Goal: Information Seeking & Learning: Learn about a topic

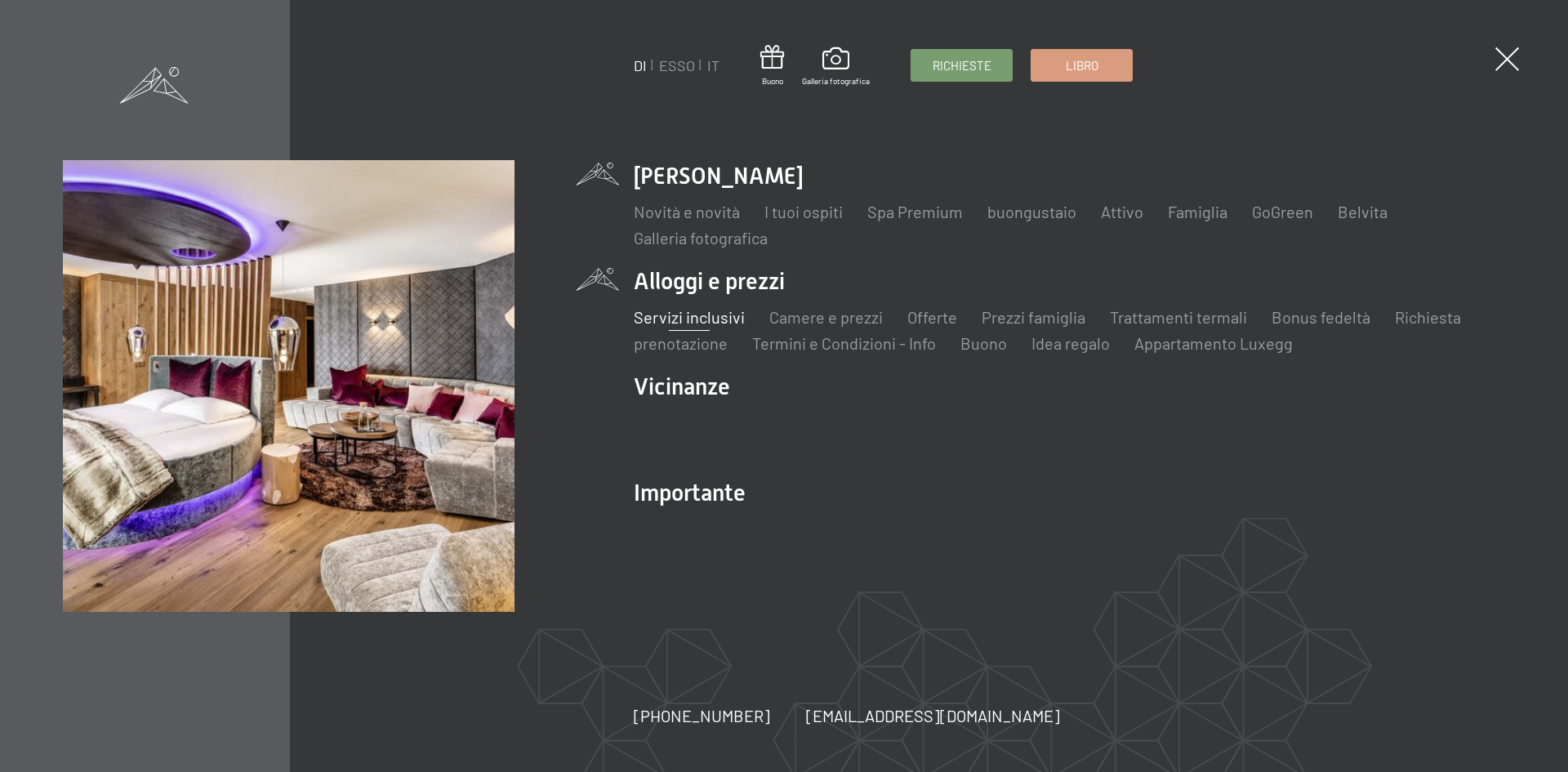
drag, startPoint x: 0, startPoint y: 0, endPoint x: 698, endPoint y: 315, distance: 765.8
click at [698, 315] on font "Servizi inclusivi" at bounding box center [689, 317] width 111 height 20
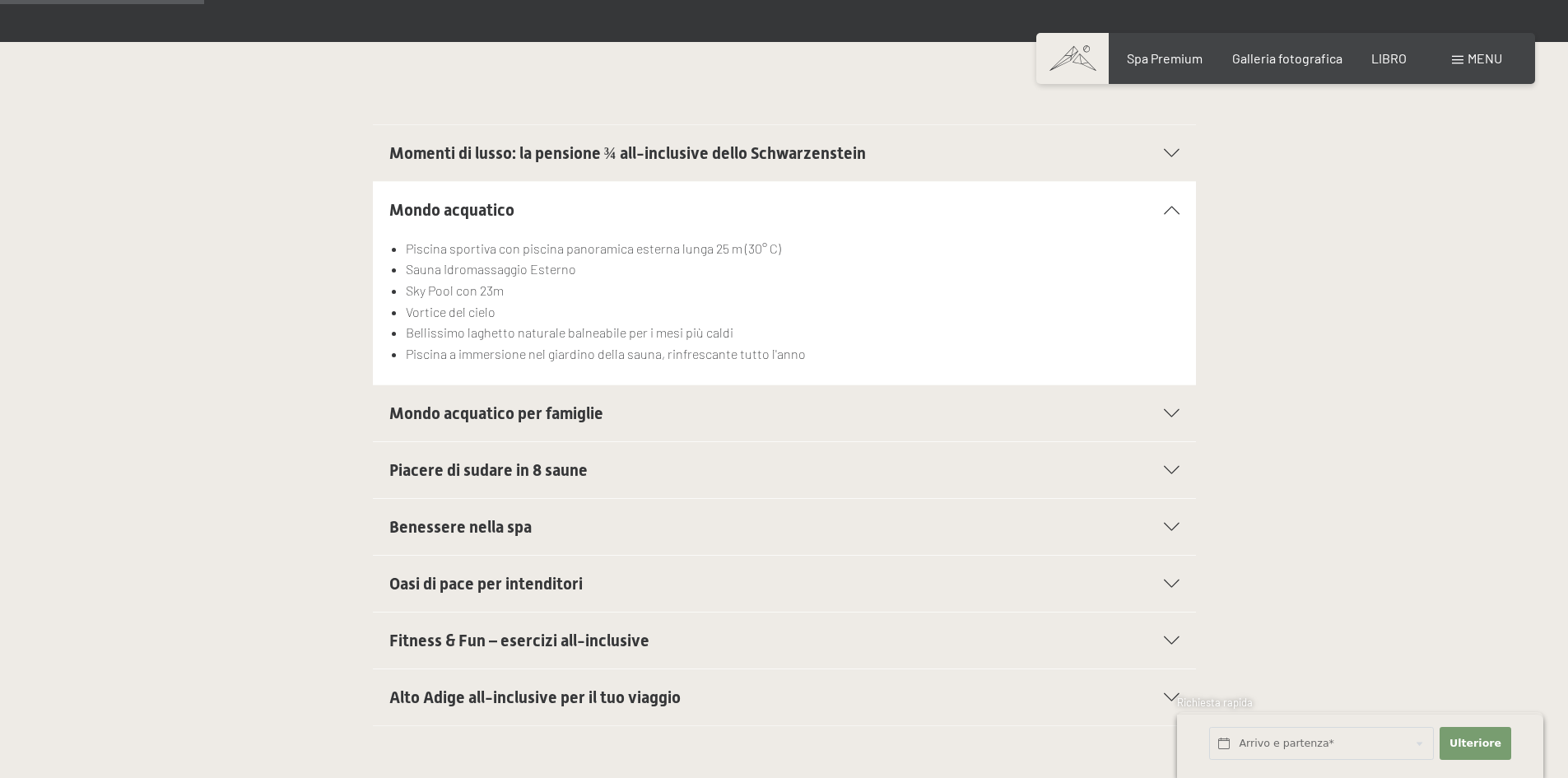
click at [1173, 409] on icon at bounding box center [1171, 413] width 15 height 8
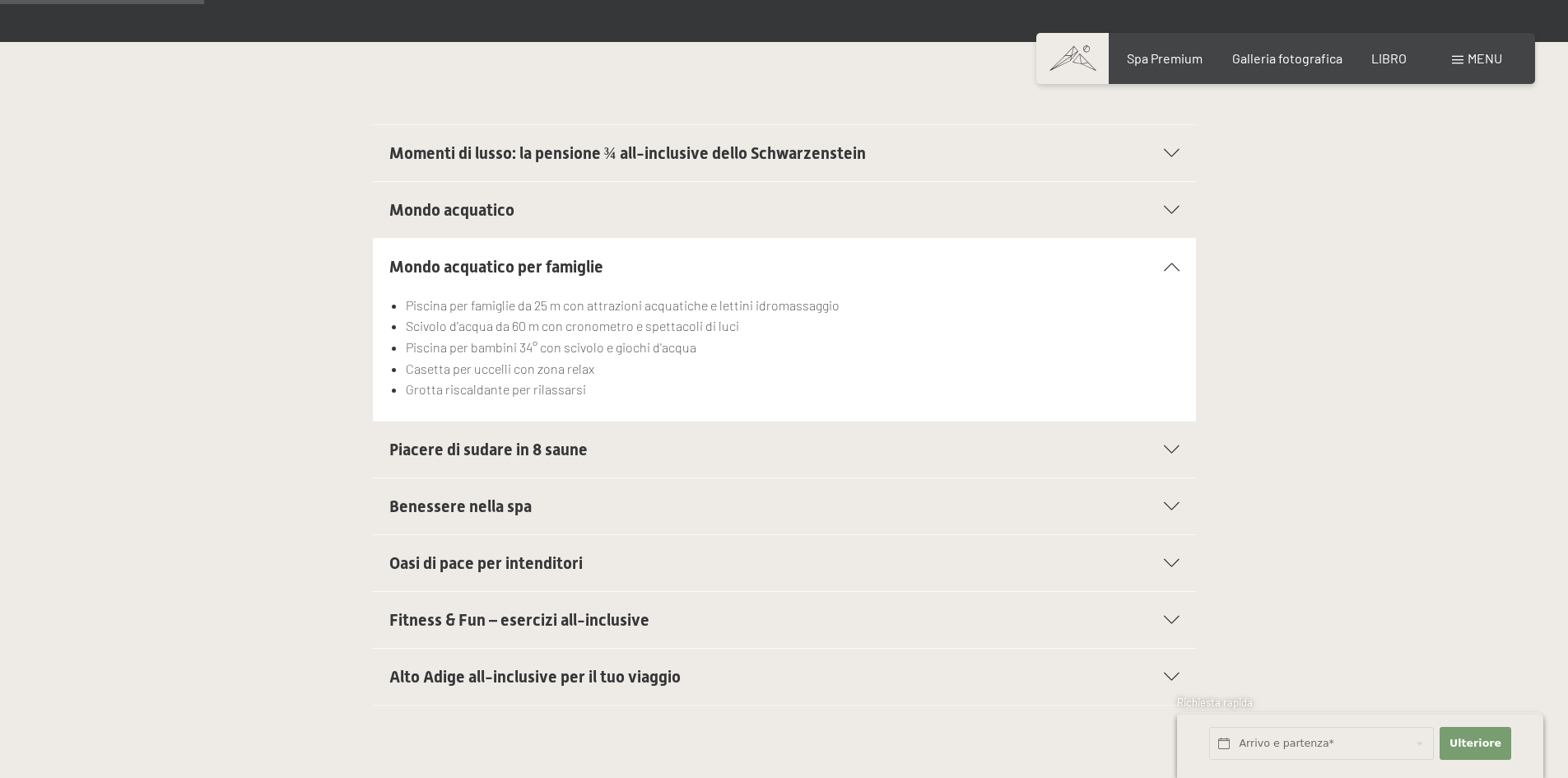
click at [1172, 559] on icon at bounding box center [1171, 563] width 15 height 8
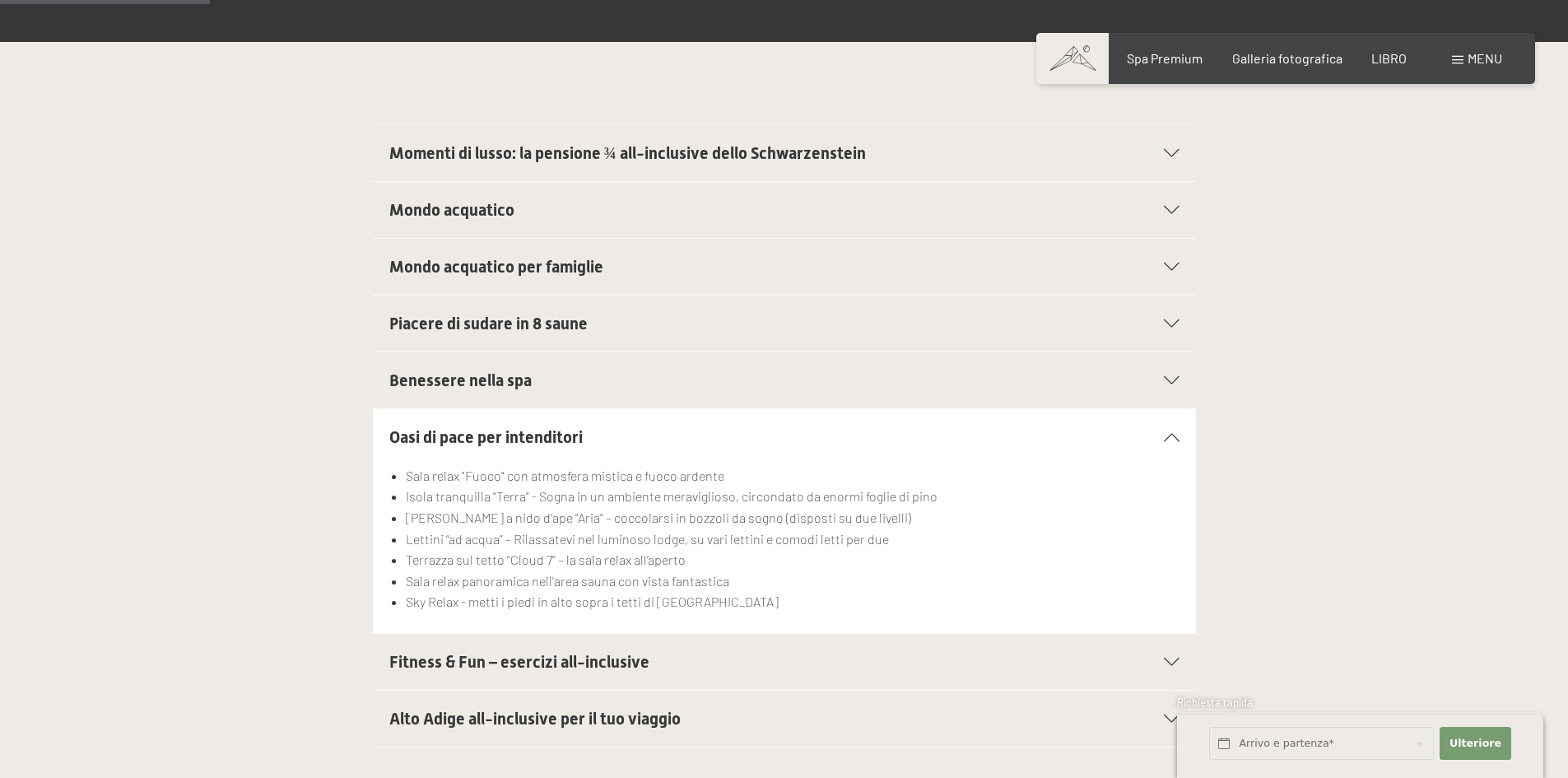
scroll to position [494, 0]
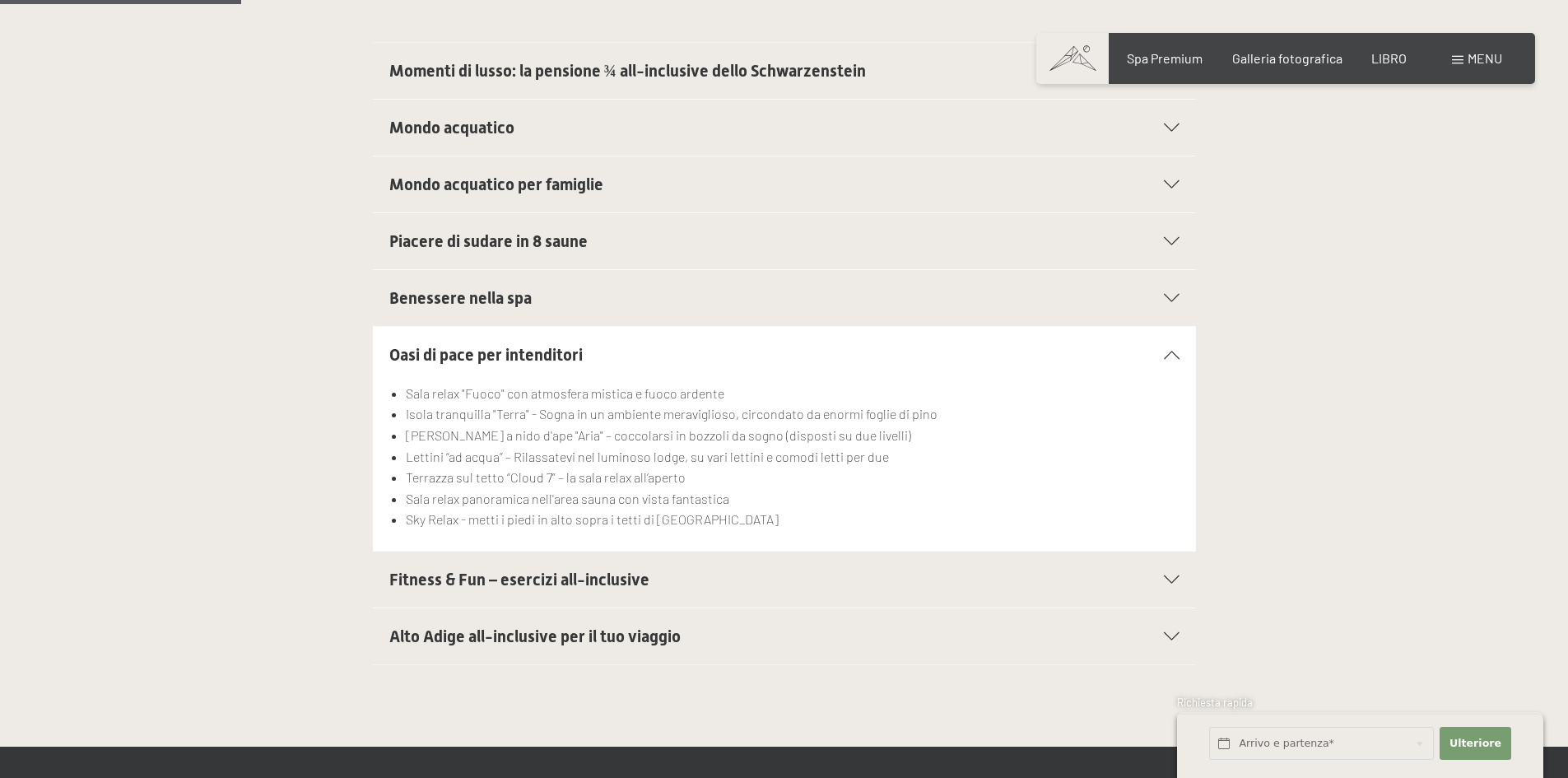
click at [1170, 576] on icon at bounding box center [1171, 579] width 15 height 8
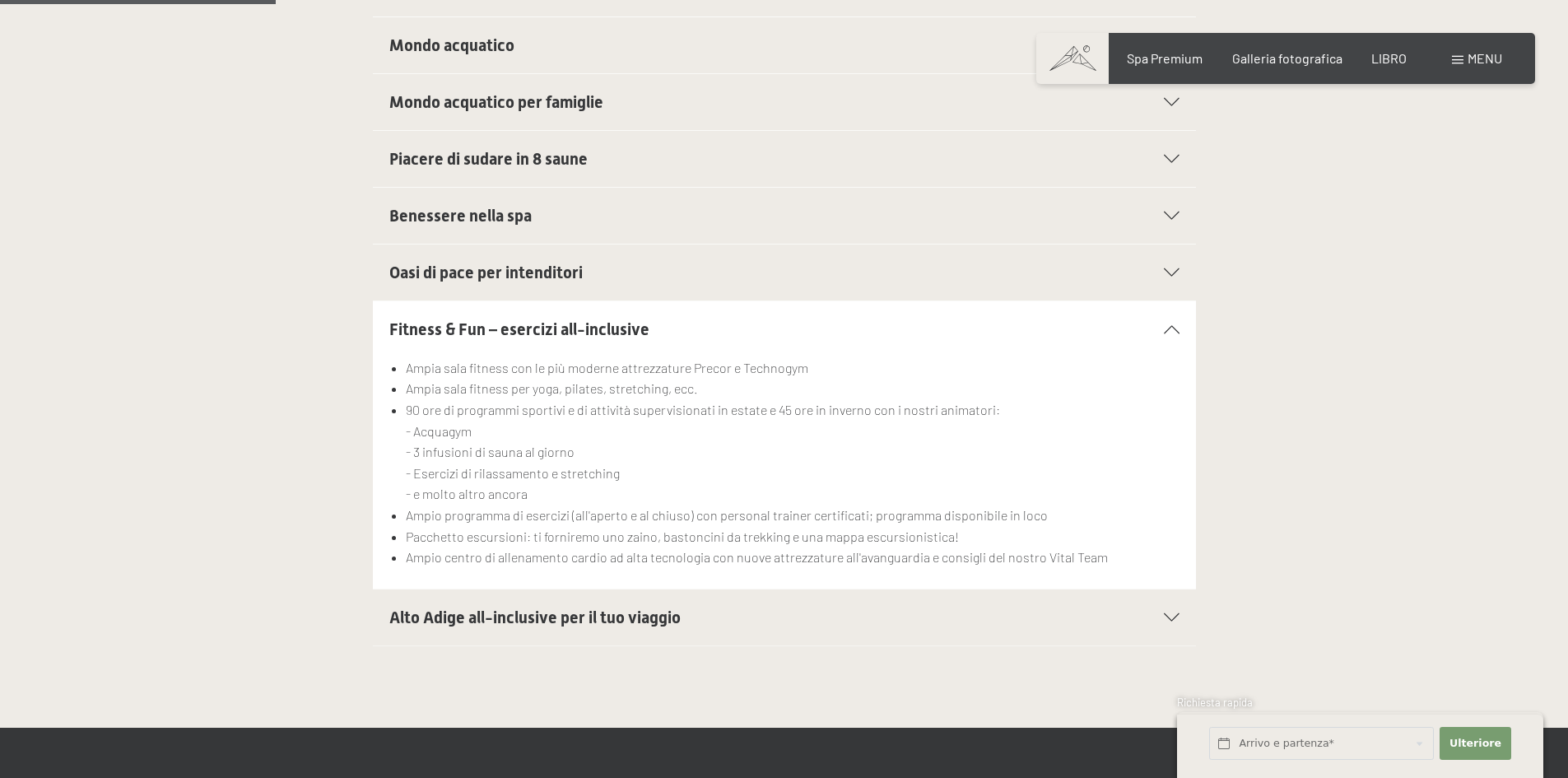
scroll to position [0, 0]
click at [1173, 614] on icon at bounding box center [1171, 617] width 15 height 8
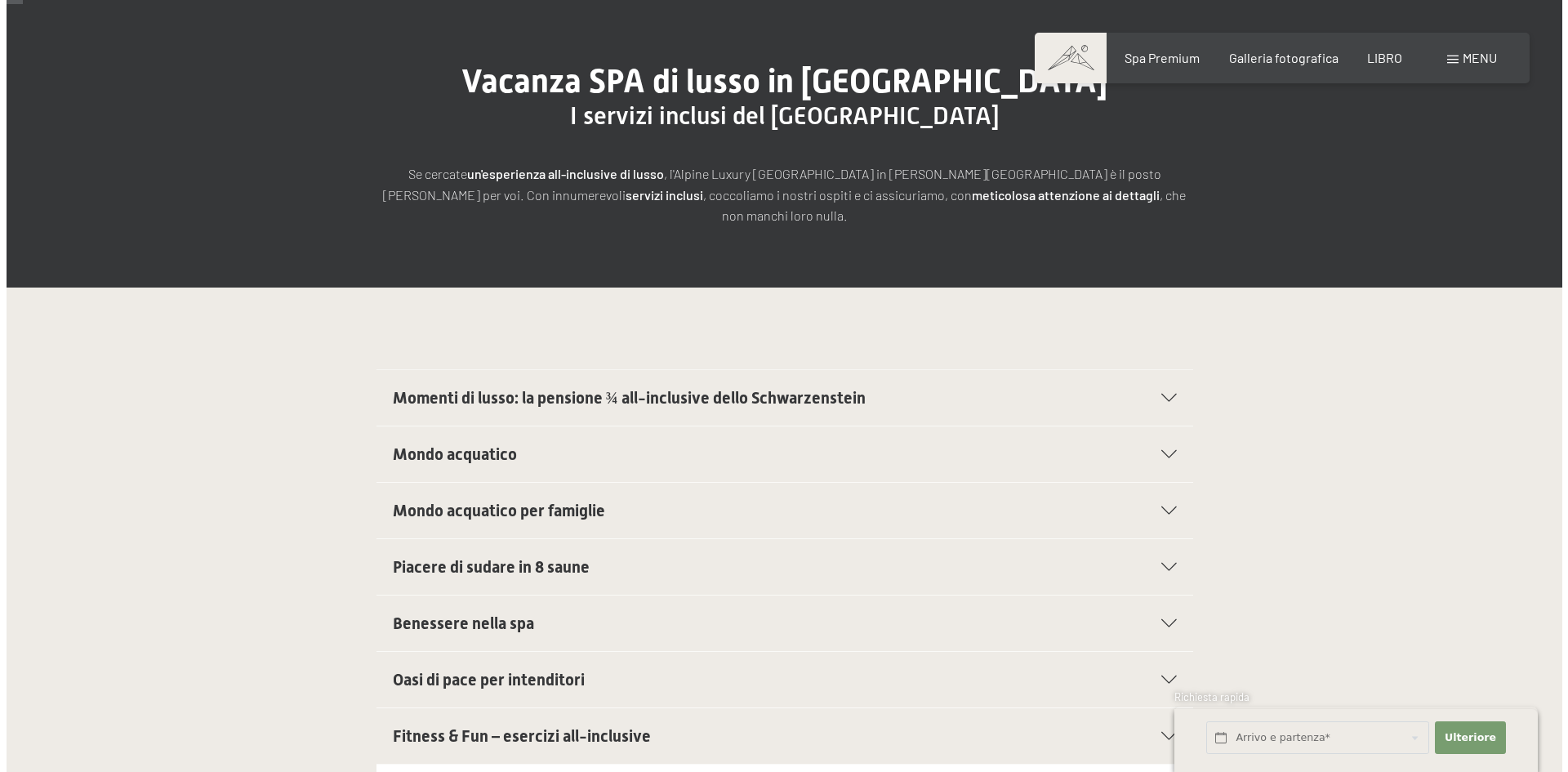
scroll to position [163, 0]
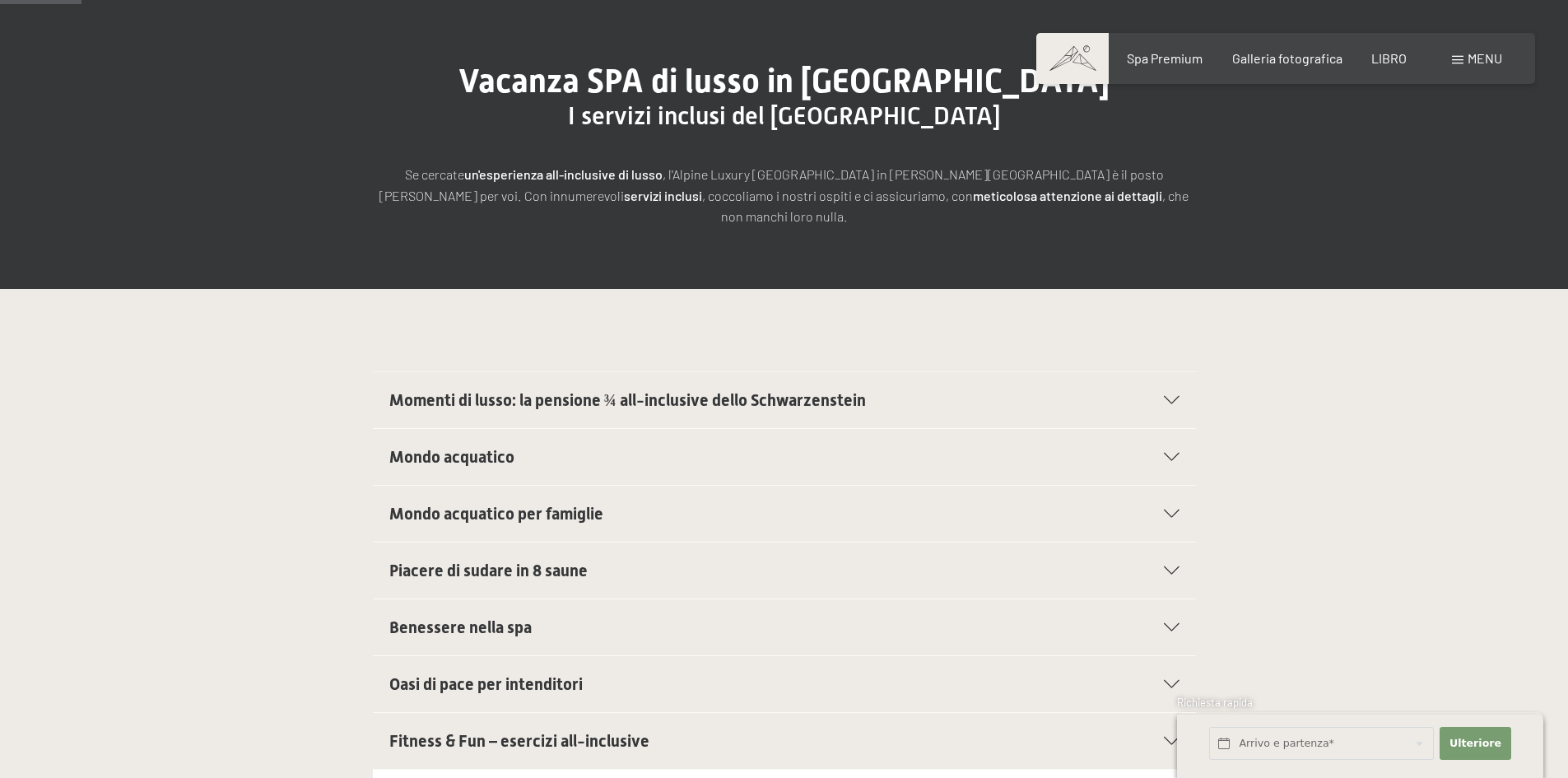
click at [1477, 61] on font "menu" at bounding box center [1485, 57] width 34 height 15
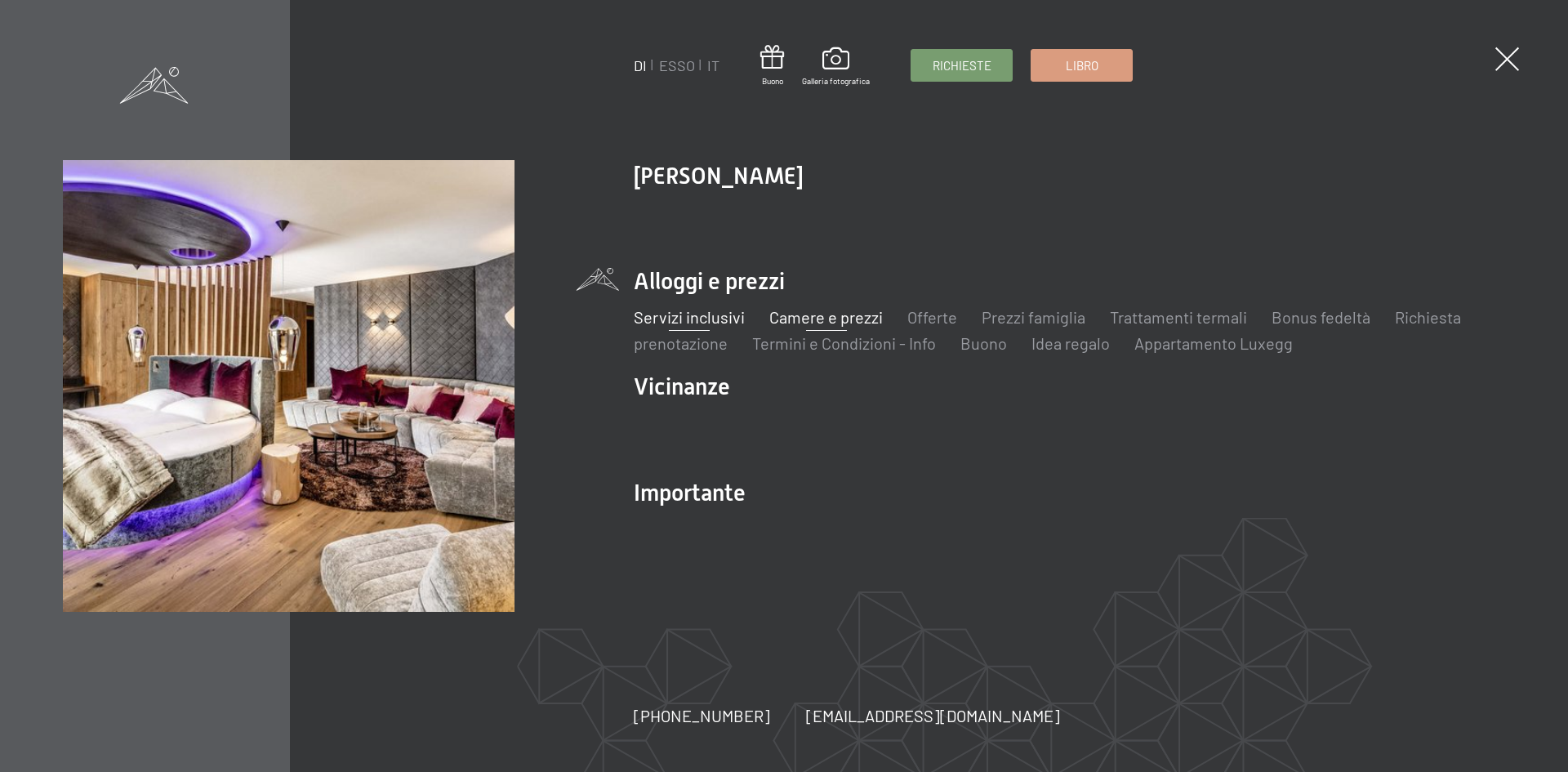
click at [812, 313] on font "Camere e prezzi" at bounding box center [826, 317] width 113 height 20
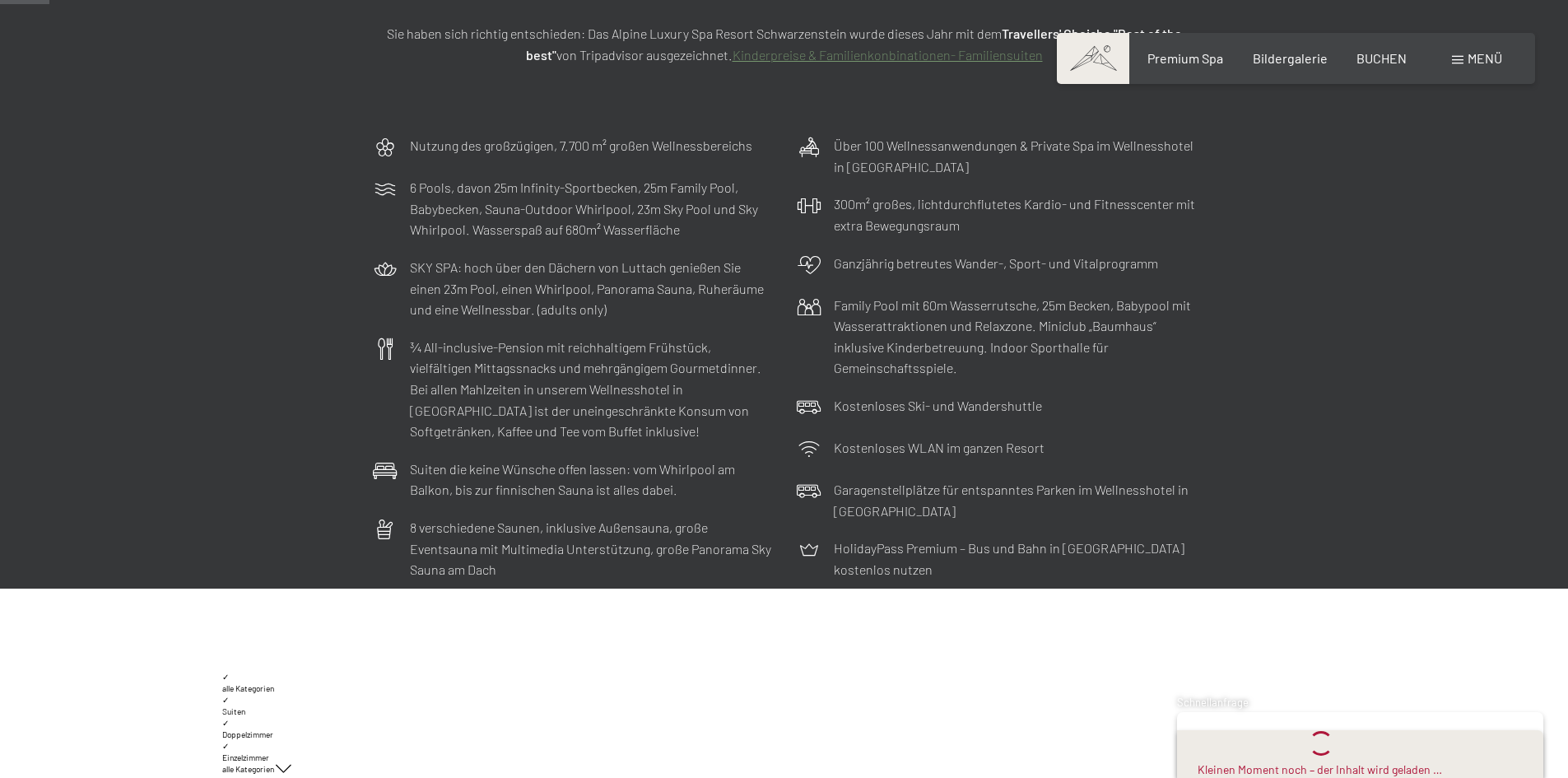
scroll to position [223, 0]
